Goal: Check status

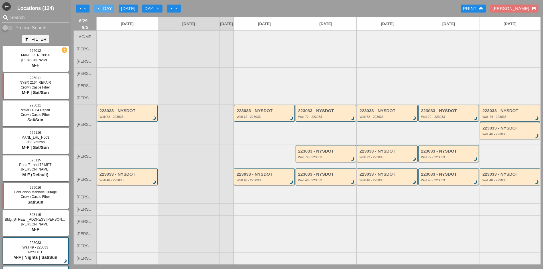
click at [96, 7] on button "arrow_left Day" at bounding box center [104, 9] width 20 height 8
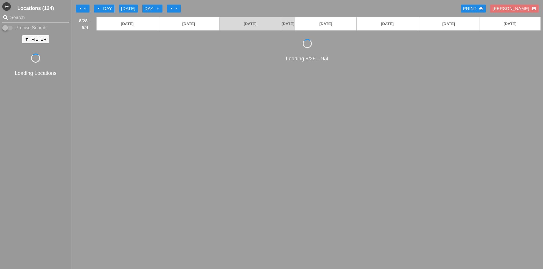
click at [96, 8] on button "arrow_left Day" at bounding box center [104, 9] width 20 height 8
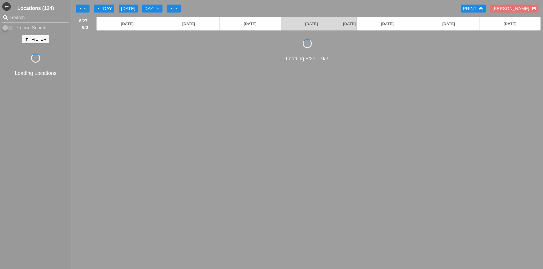
click at [96, 8] on button "arrow_left Day" at bounding box center [104, 9] width 20 height 8
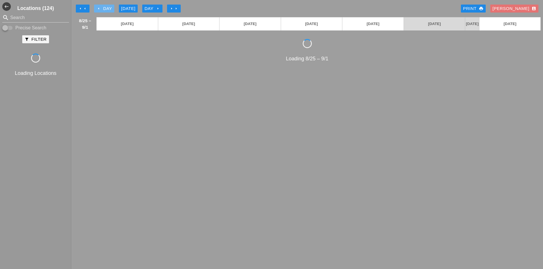
click at [96, 8] on button "arrow_left Day" at bounding box center [104, 9] width 20 height 8
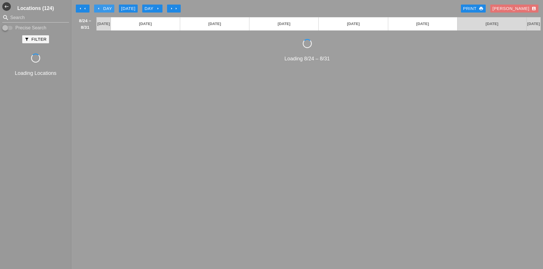
click at [96, 8] on button "arrow_left Day" at bounding box center [104, 9] width 20 height 8
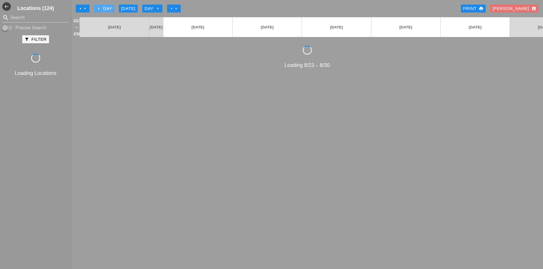
click at [96, 8] on button "arrow_left Day" at bounding box center [104, 9] width 20 height 8
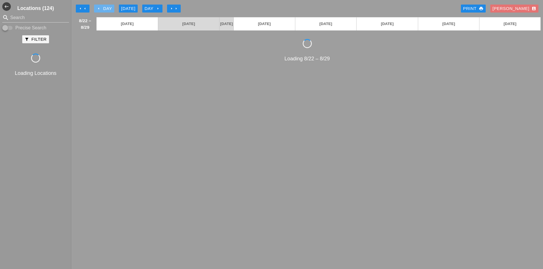
click at [96, 8] on button "arrow_left Day" at bounding box center [104, 9] width 20 height 8
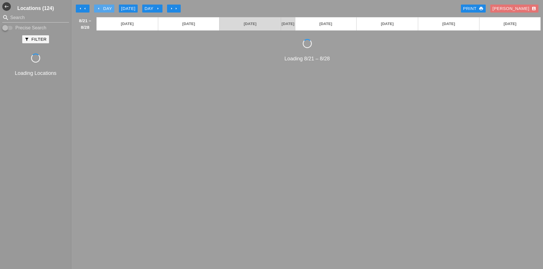
click at [96, 8] on button "arrow_left Day" at bounding box center [104, 9] width 20 height 8
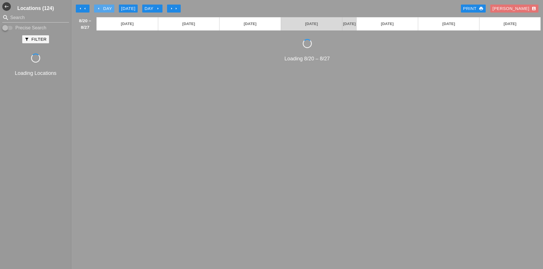
click at [96, 8] on button "arrow_left Day" at bounding box center [104, 9] width 20 height 8
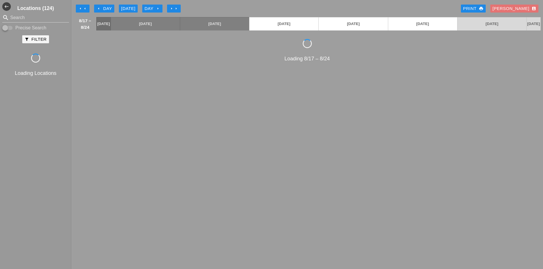
click at [96, 9] on button "arrow_left Day" at bounding box center [104, 9] width 20 height 8
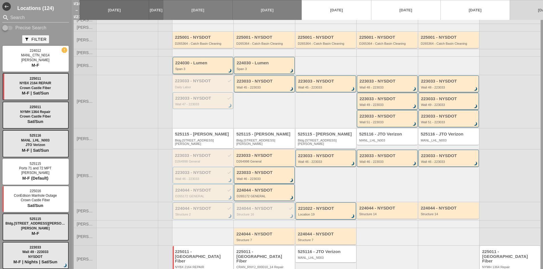
scroll to position [43, 0]
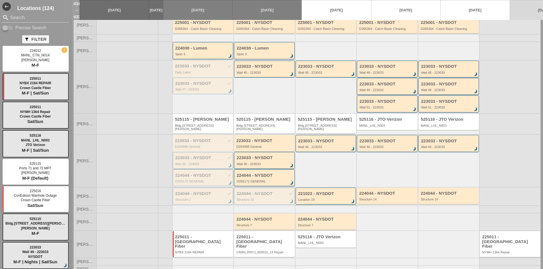
click at [200, 156] on div "223033 - NYSDOT check" at bounding box center [203, 158] width 56 height 5
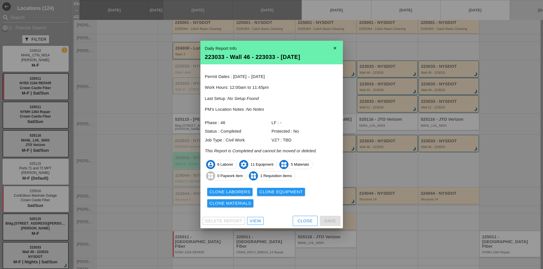
click at [251, 218] on div "View" at bounding box center [255, 221] width 11 height 7
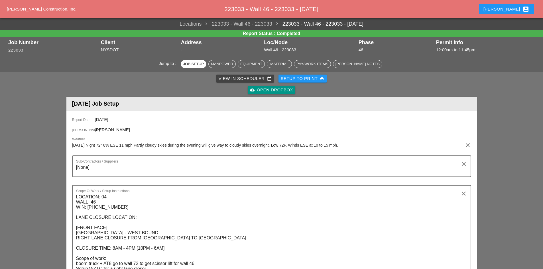
click at [274, 91] on div "cloud_upload Open Dropbox" at bounding box center [271, 90] width 43 height 7
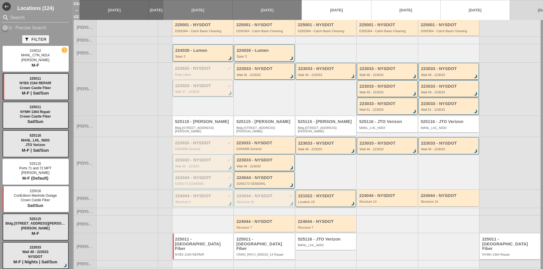
scroll to position [43, 0]
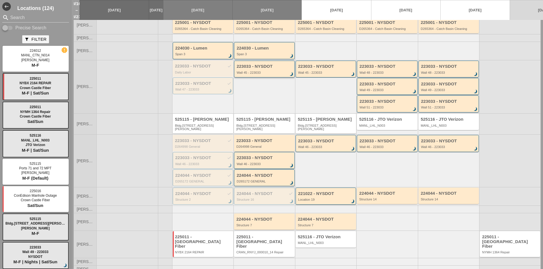
click at [239, 73] on div "Wall 45 - 223033" at bounding box center [265, 72] width 56 height 3
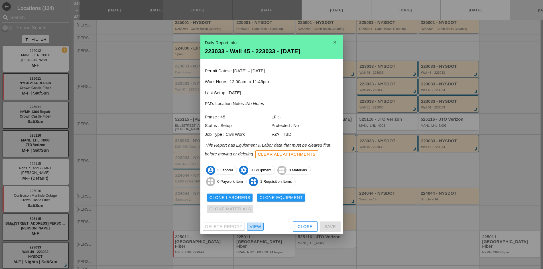
click at [252, 229] on div "View" at bounding box center [255, 227] width 11 height 7
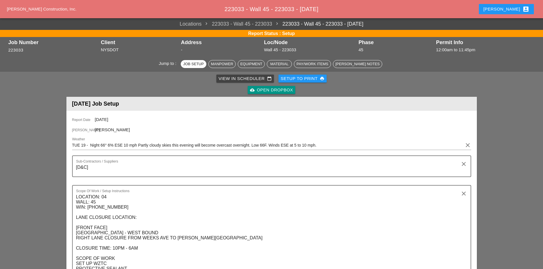
click at [260, 90] on div "cloud_upload Open Dropbox" at bounding box center [271, 90] width 43 height 7
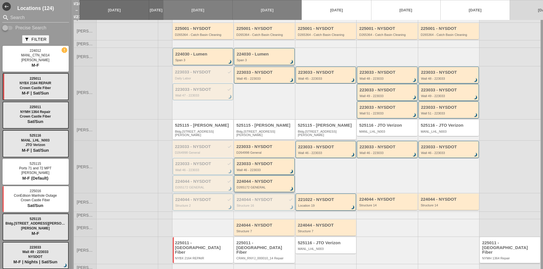
scroll to position [43, 0]
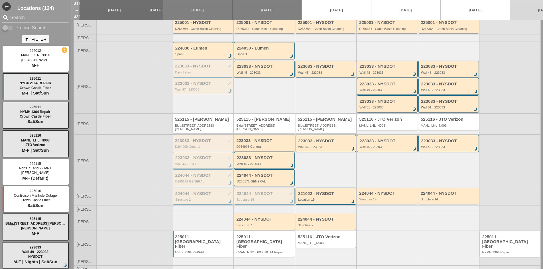
click at [241, 217] on div "224044 - NYSDOT" at bounding box center [264, 219] width 57 height 5
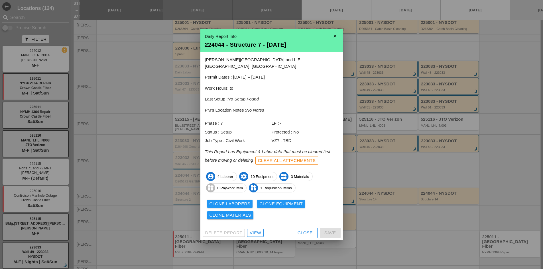
click at [252, 230] on div "View" at bounding box center [255, 233] width 11 height 7
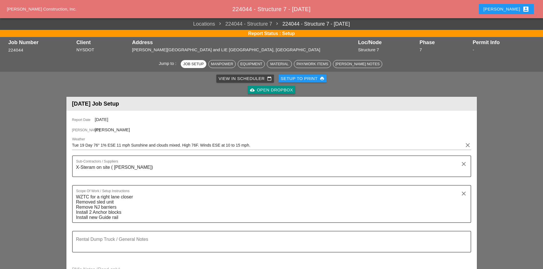
click at [273, 90] on div "cloud_upload Open Dropbox" at bounding box center [271, 90] width 43 height 7
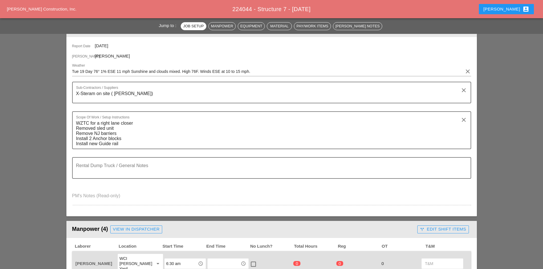
scroll to position [85, 0]
